Goal: Information Seeking & Learning: Compare options

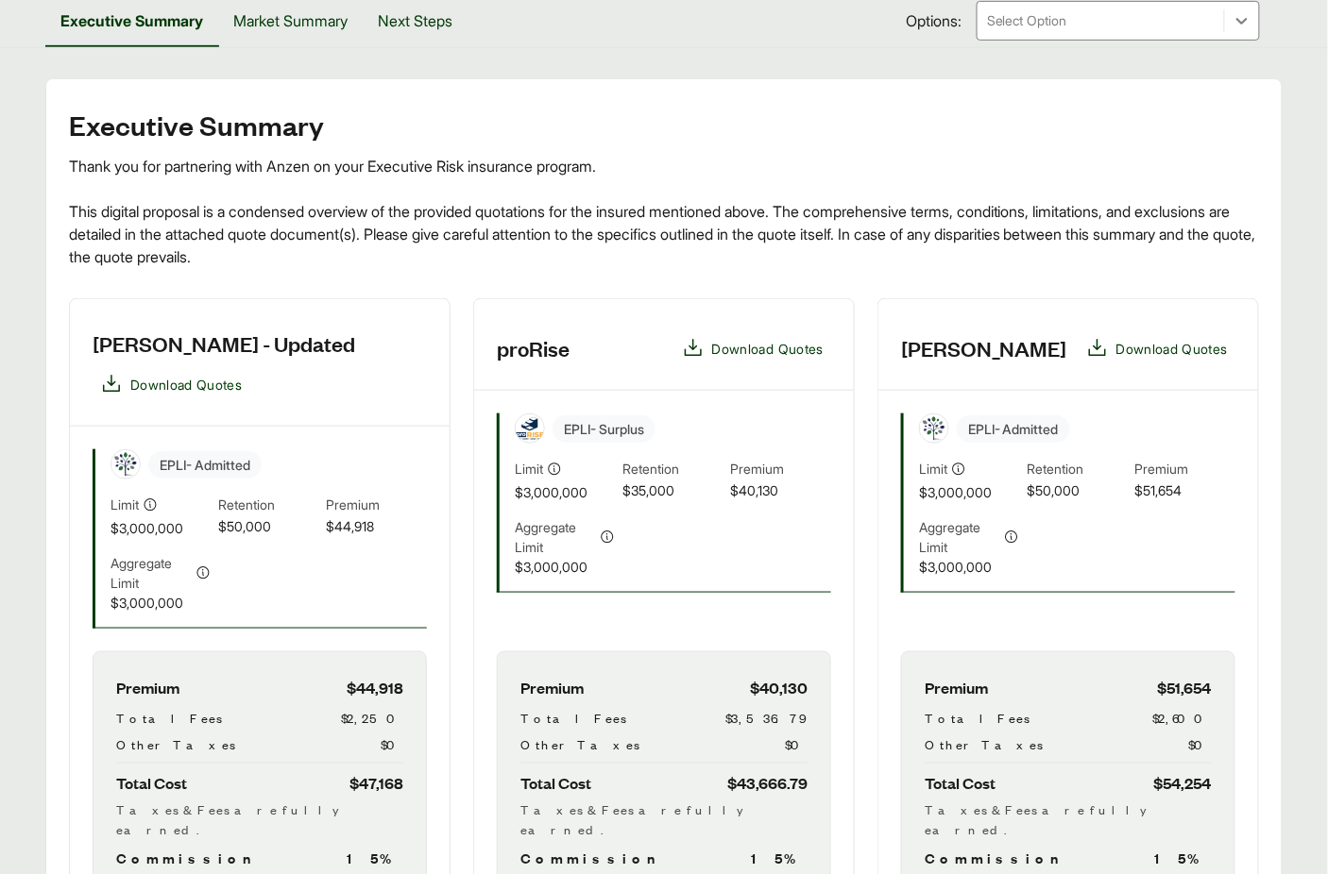
scroll to position [694, 0]
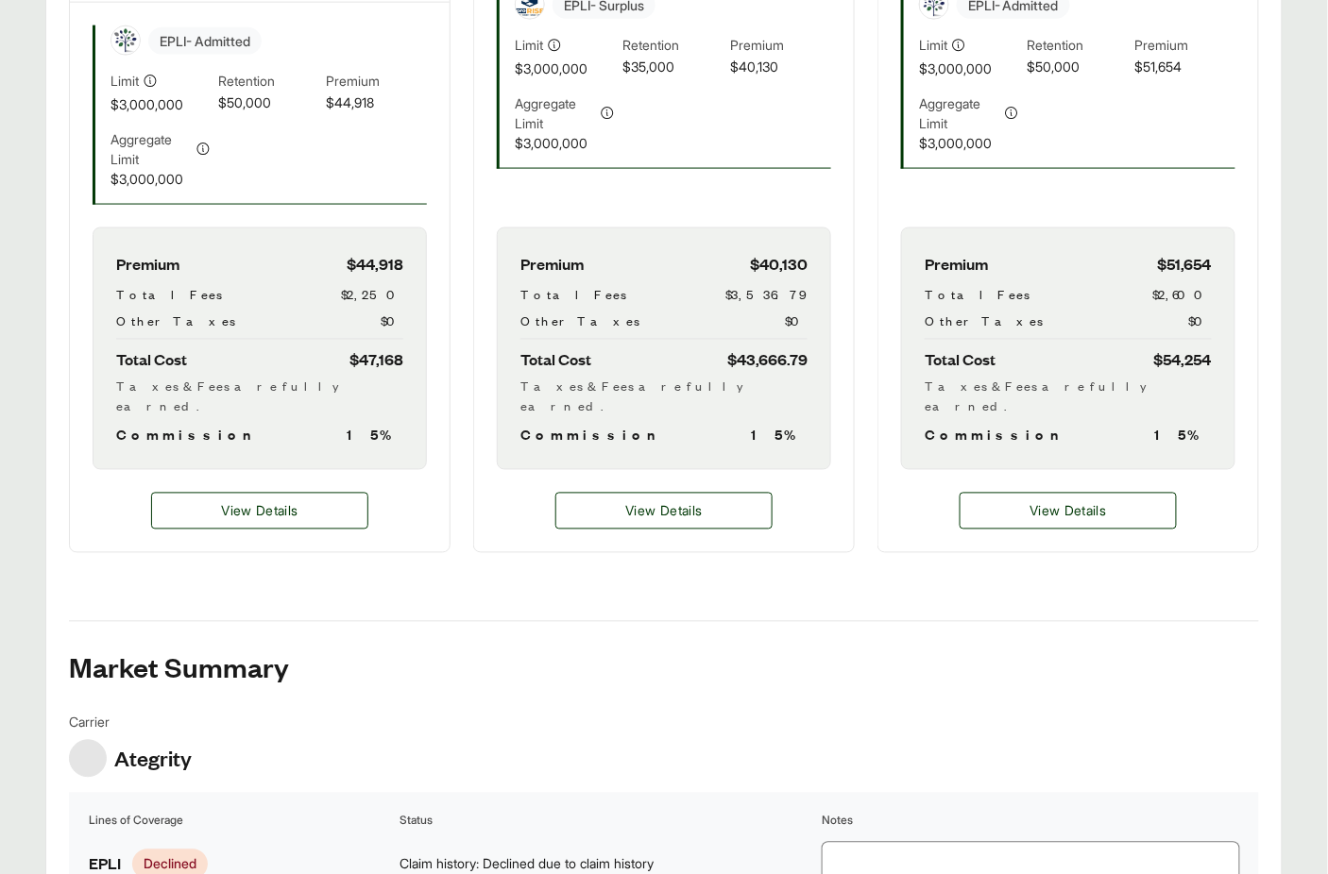
click at [288, 518] on div "View Details" at bounding box center [260, 511] width 380 height 82
click at [274, 501] on span "View Details" at bounding box center [259, 511] width 76 height 20
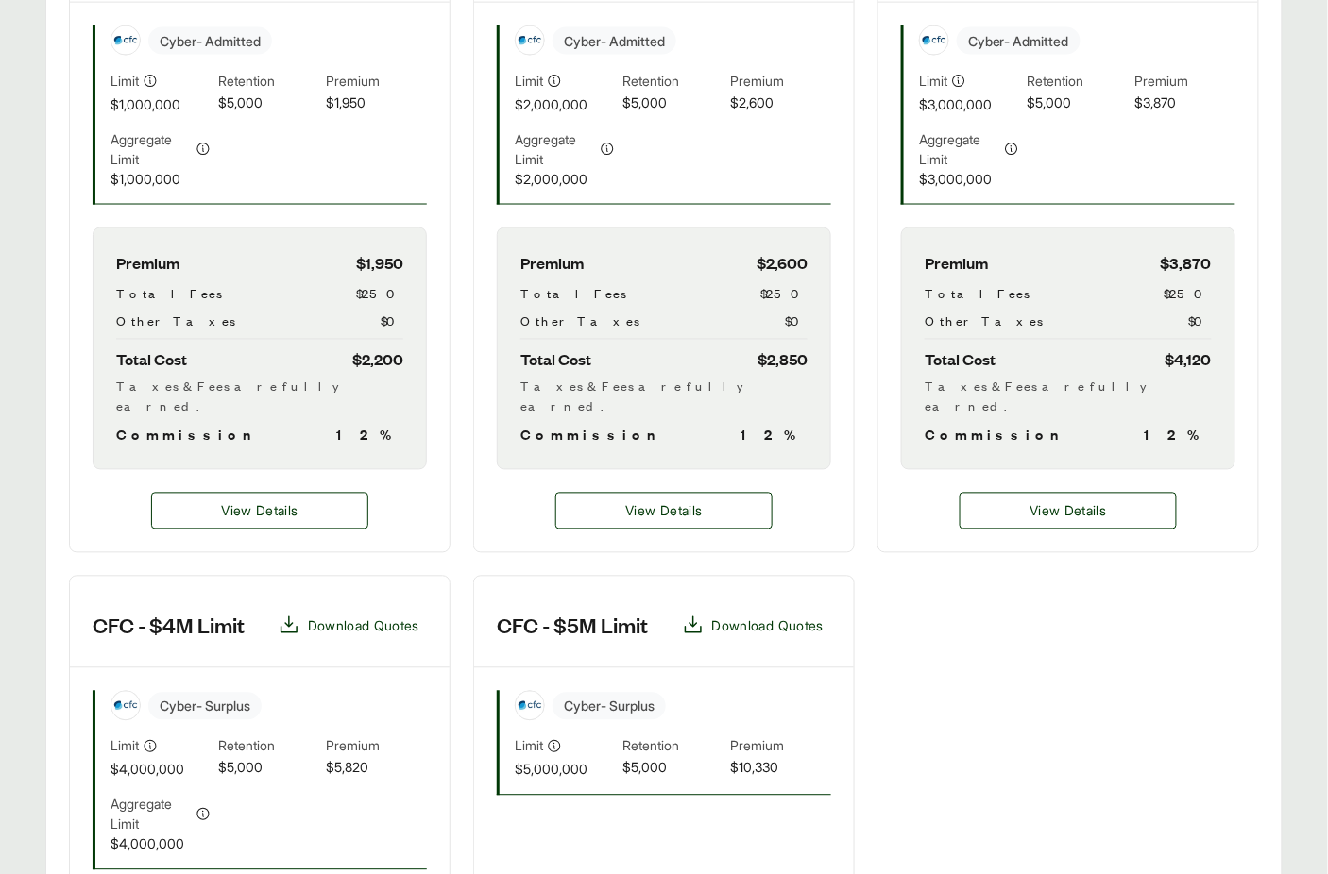
scroll to position [418, 0]
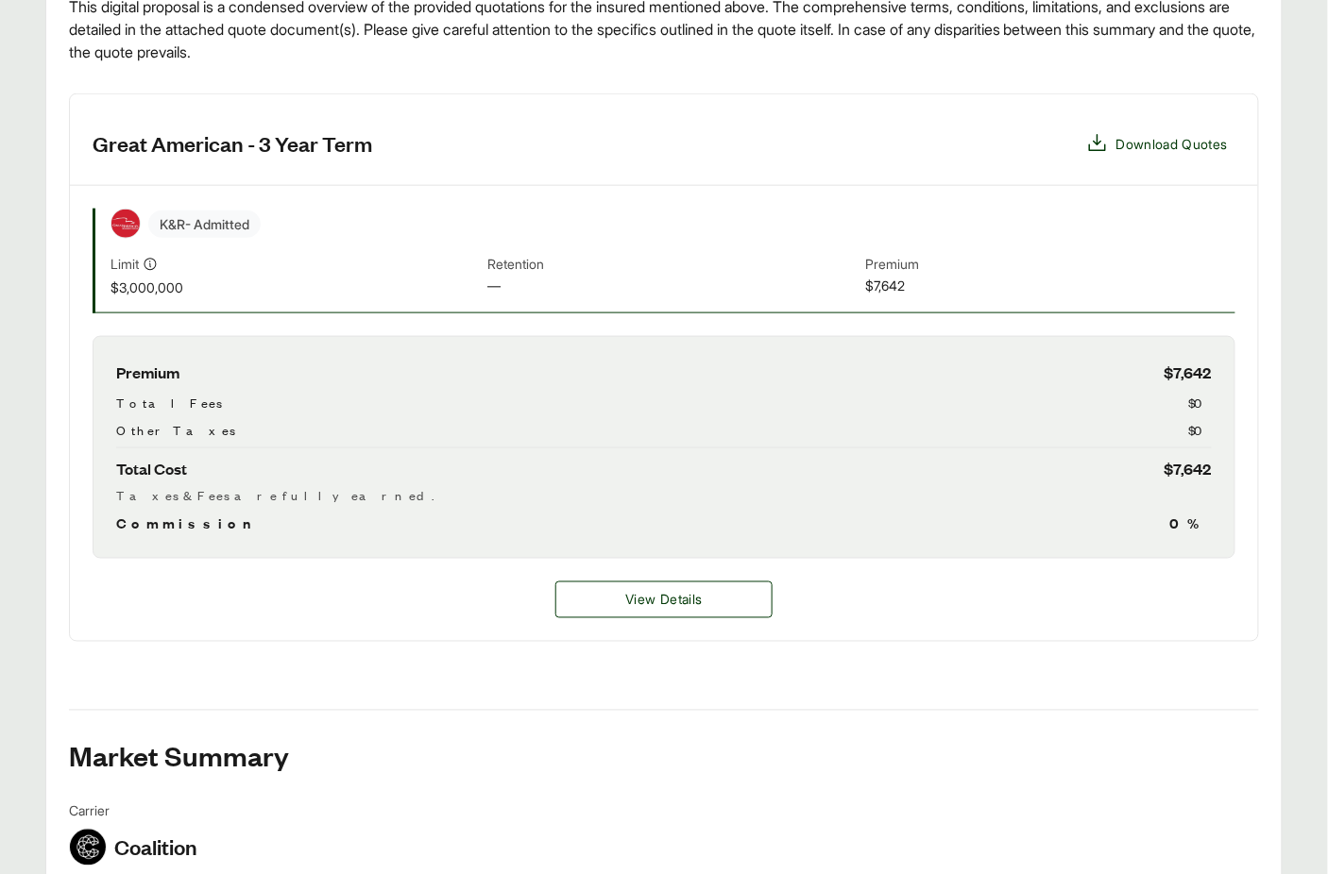
scroll to position [583, 0]
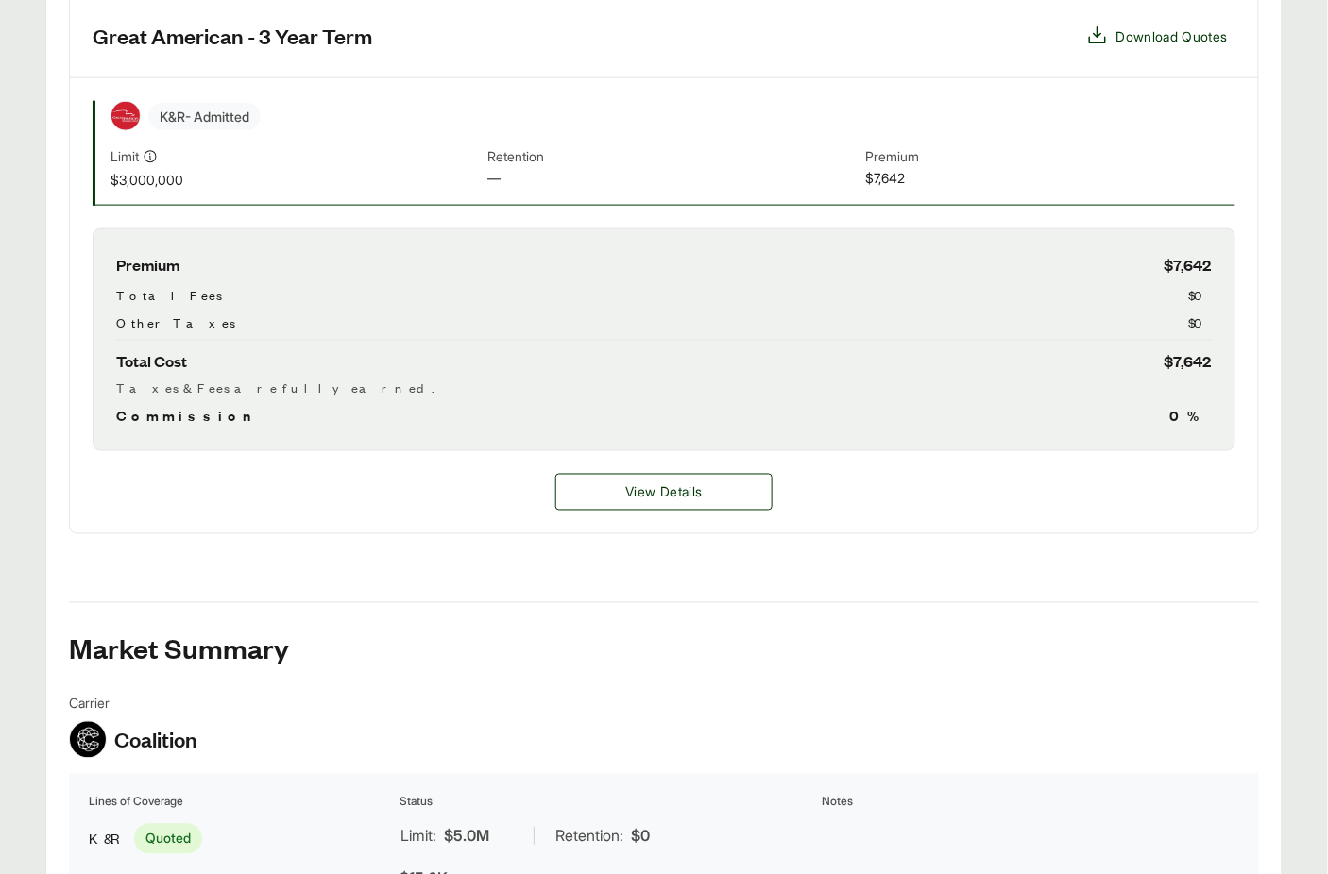
click at [1142, 276] on div "Premium $7,642 Total Fees $0 Other Taxes $0 Total Cost $7,642 Taxes & Fees are …" at bounding box center [664, 339] width 1142 height 223
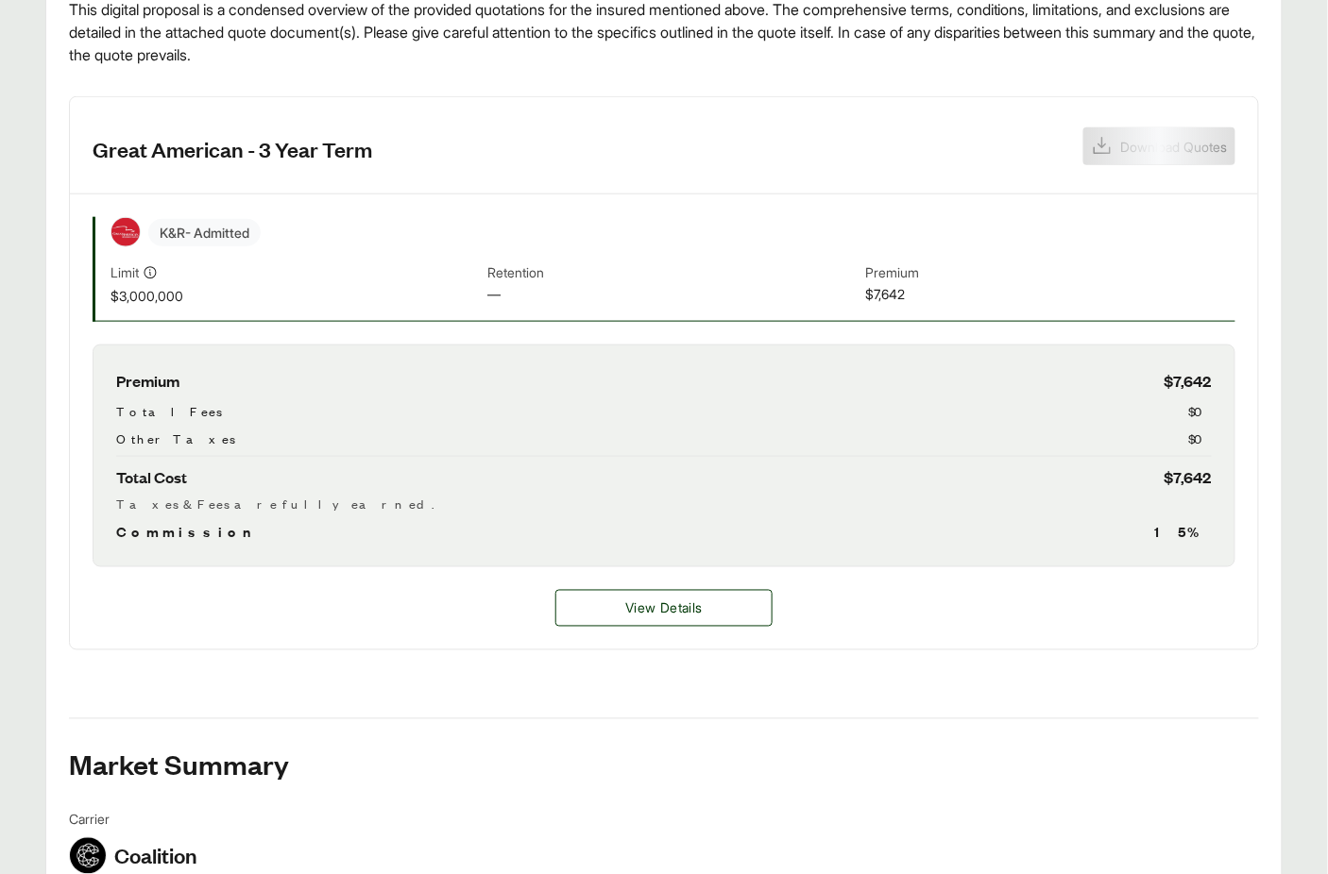
scroll to position [485, 0]
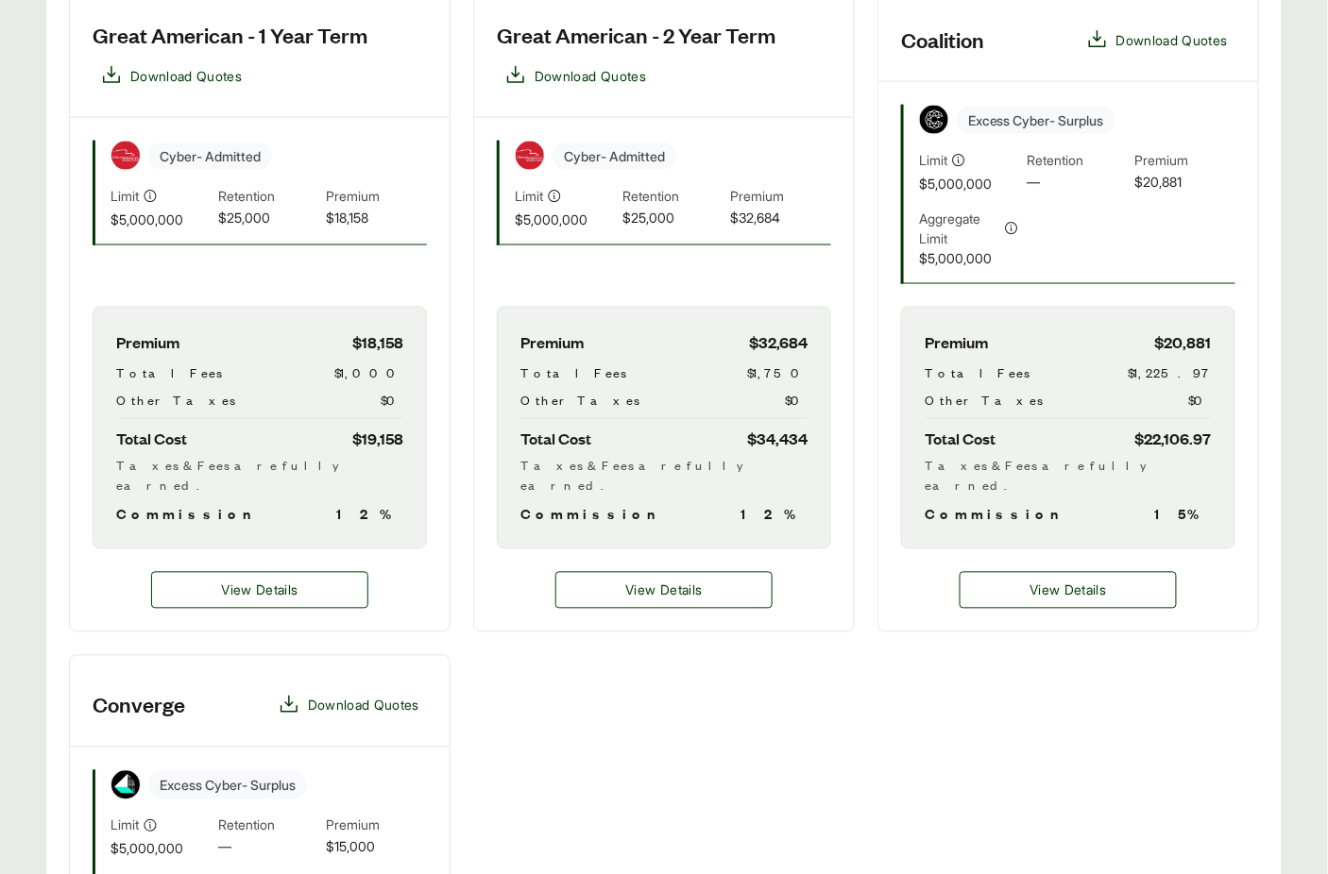
scroll to position [583, 0]
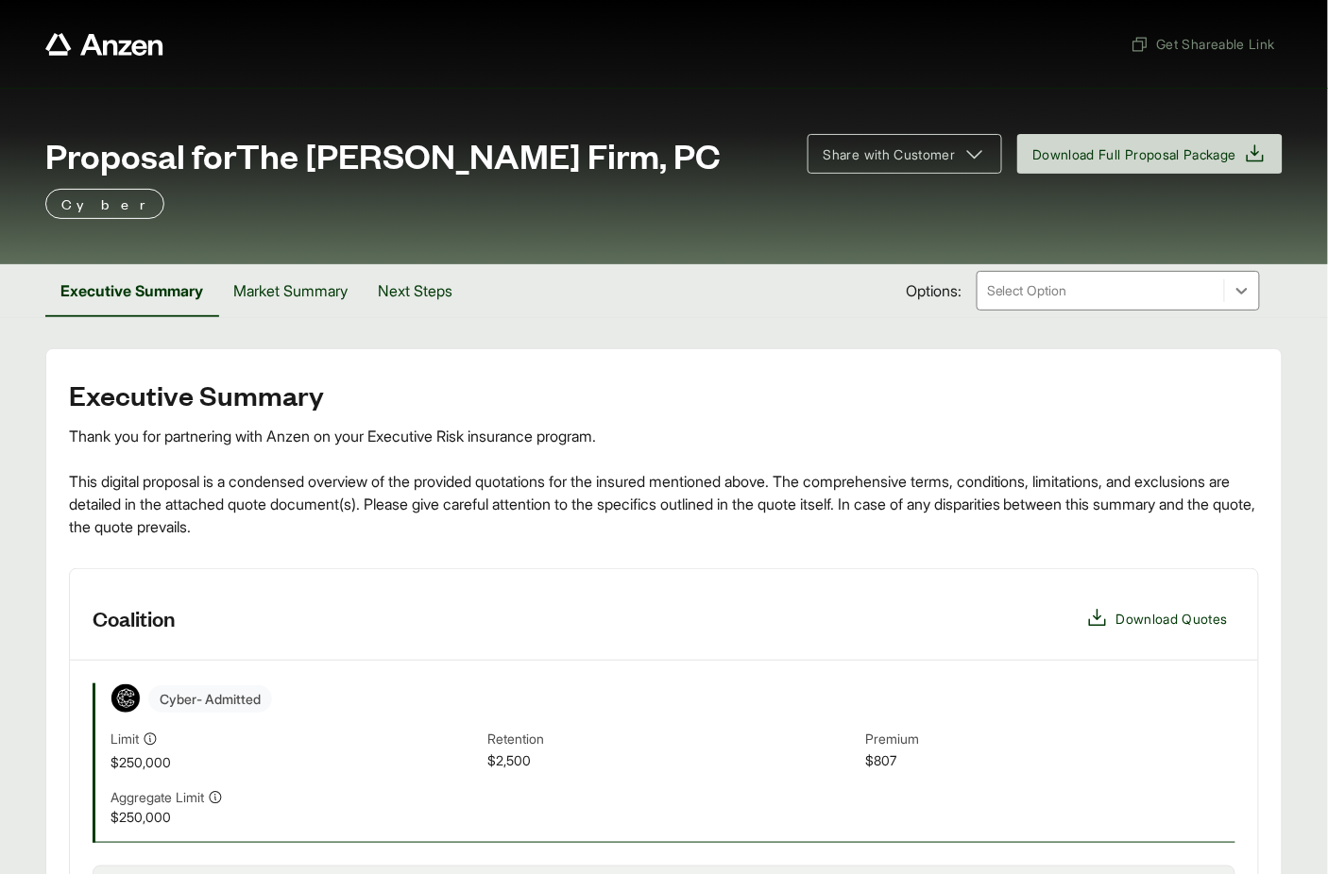
scroll to position [90, 0]
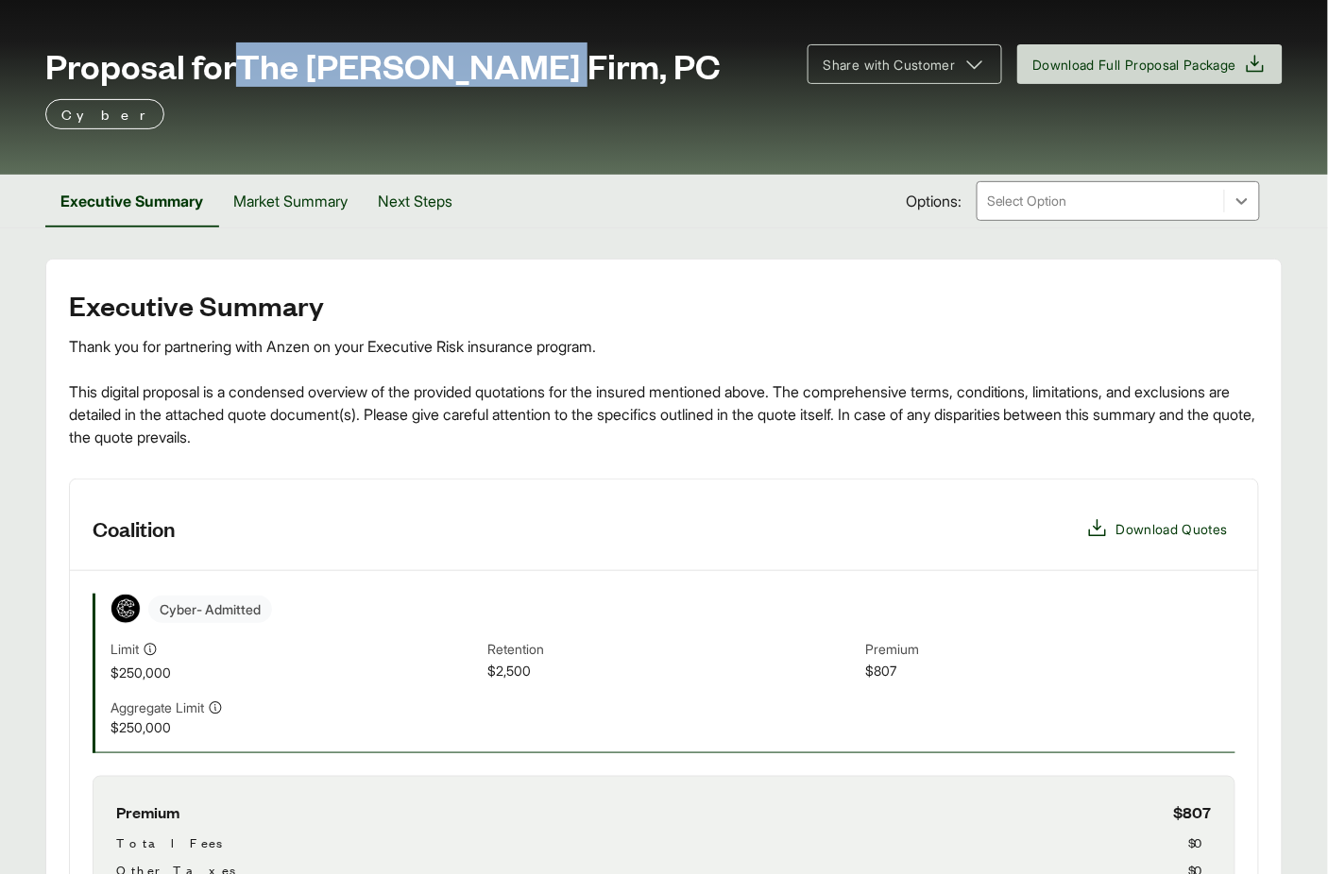
drag, startPoint x: 249, startPoint y: 60, endPoint x: 547, endPoint y: 67, distance: 297.5
click at [573, 64] on div "Proposal for The [PERSON_NAME] Firm, PC" at bounding box center [414, 65] width 739 height 38
copy span "The [PERSON_NAME] Firm, PC"
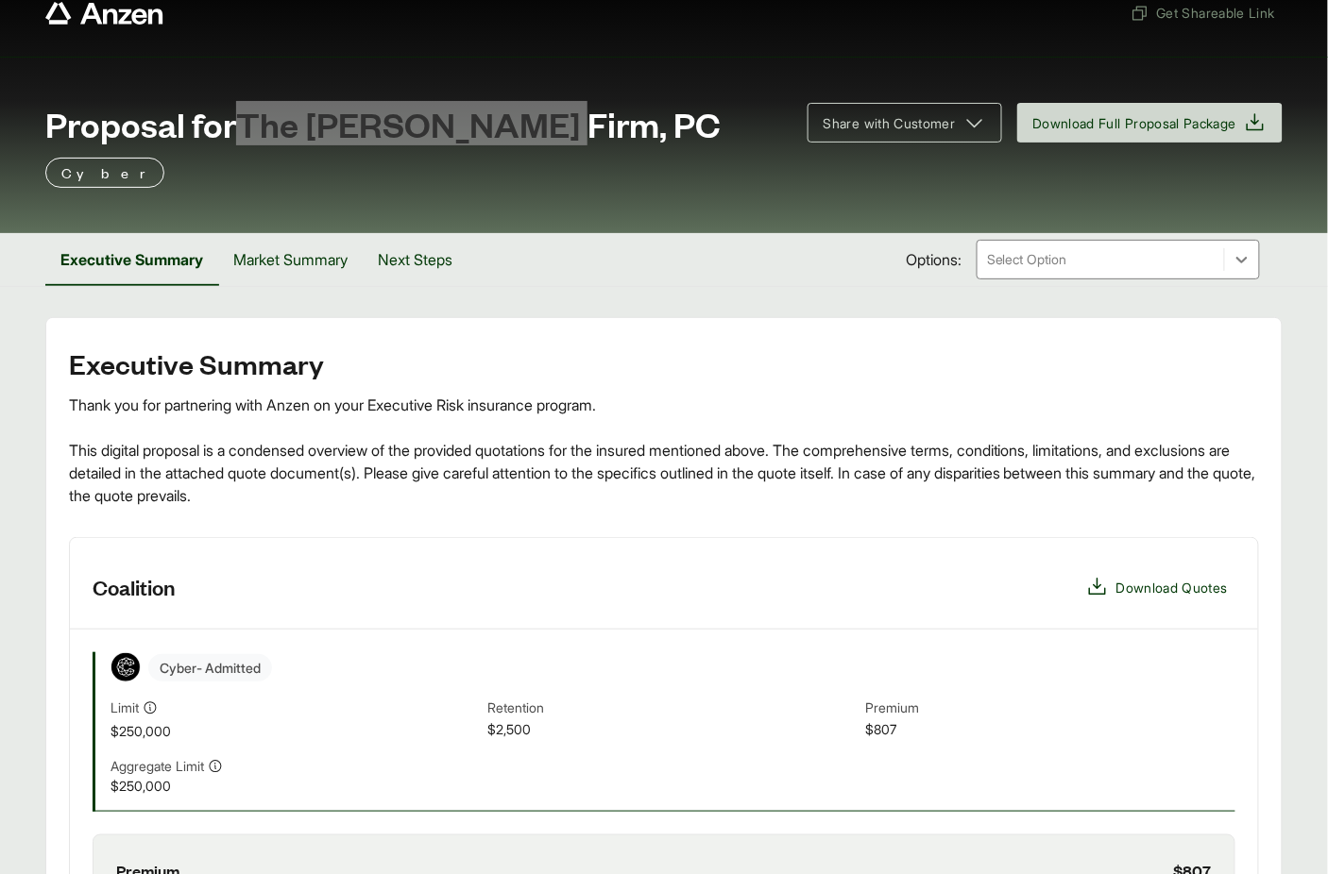
scroll to position [0, 0]
